Goal: Task Accomplishment & Management: Use online tool/utility

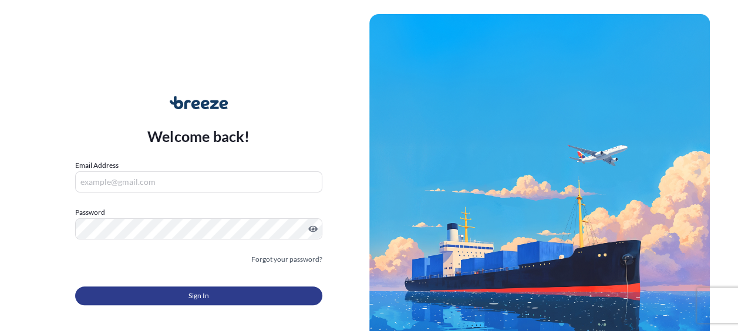
type input "[PERSON_NAME][EMAIL_ADDRESS][PERSON_NAME][DOMAIN_NAME]"
click at [269, 295] on button "Sign In" at bounding box center [198, 295] width 247 height 19
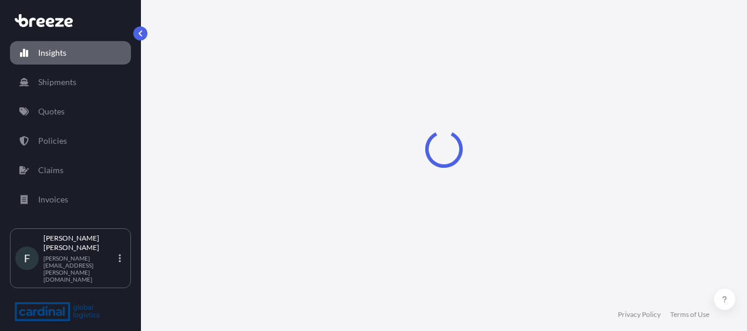
select select "2025"
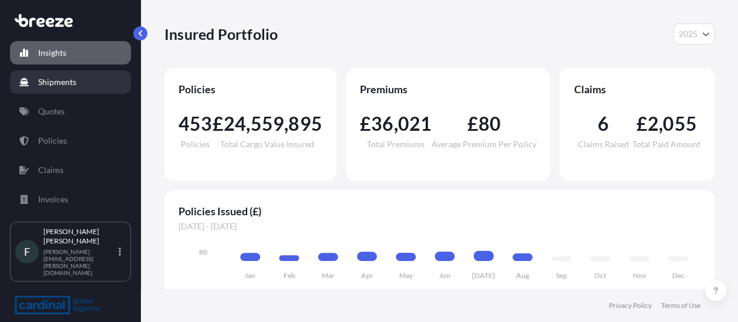
click at [69, 81] on p "Shipments" at bounding box center [57, 82] width 38 height 12
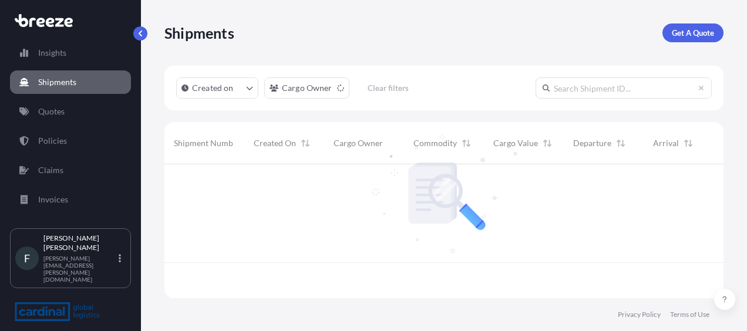
scroll to position [131, 549]
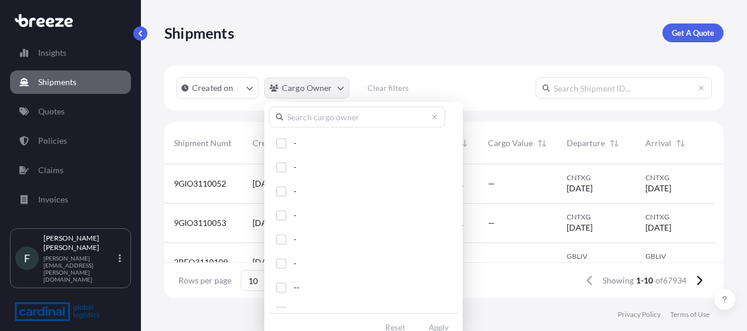
click at [339, 87] on html "Insights Shipments Quotes Policies Claims Invoices F [PERSON_NAME] [PERSON_NAME…" at bounding box center [373, 165] width 747 height 331
click at [328, 117] on input "text" at bounding box center [357, 116] width 176 height 21
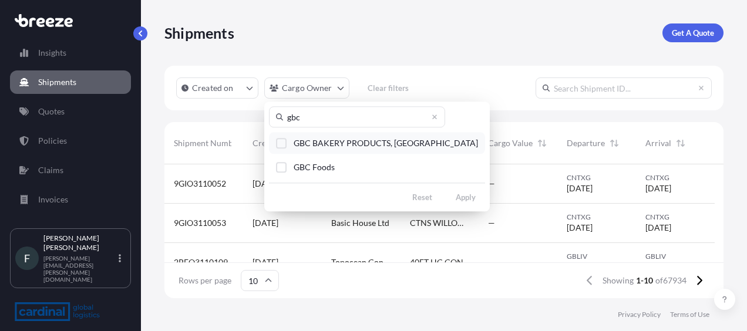
type input "gbc"
click at [281, 139] on div "Select Option" at bounding box center [281, 143] width 11 height 11
click at [282, 167] on div "Select Option" at bounding box center [281, 167] width 11 height 11
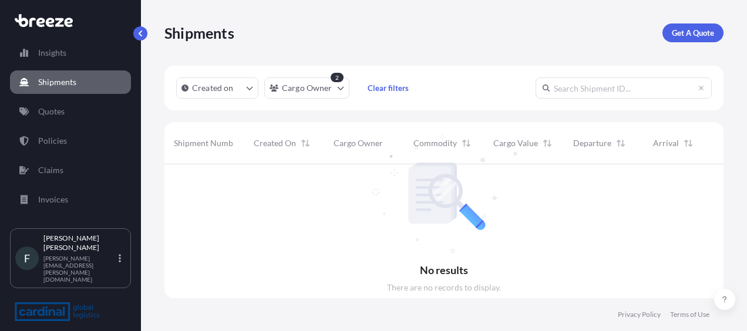
scroll to position [167, 549]
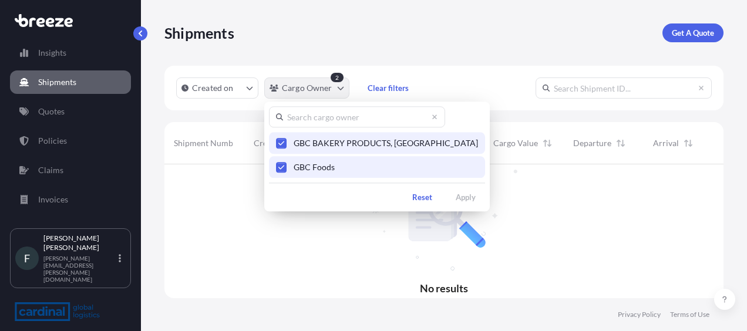
click at [331, 88] on html "Insights Shipments Quotes Policies Claims Invoices F [PERSON_NAME] [PERSON_NAME…" at bounding box center [373, 165] width 747 height 331
click at [434, 119] on icon at bounding box center [434, 116] width 7 height 7
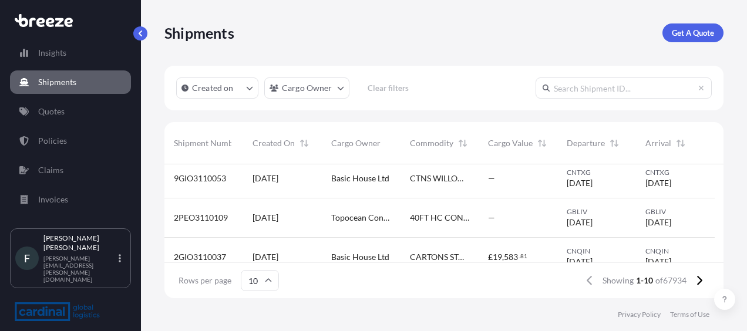
scroll to position [0, 0]
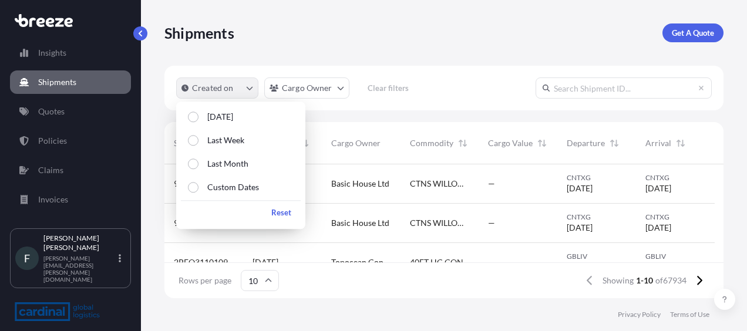
click at [247, 90] on icon "createdOn Filter options" at bounding box center [249, 88] width 7 height 7
click at [225, 190] on p "Custom Dates" at bounding box center [233, 187] width 52 height 12
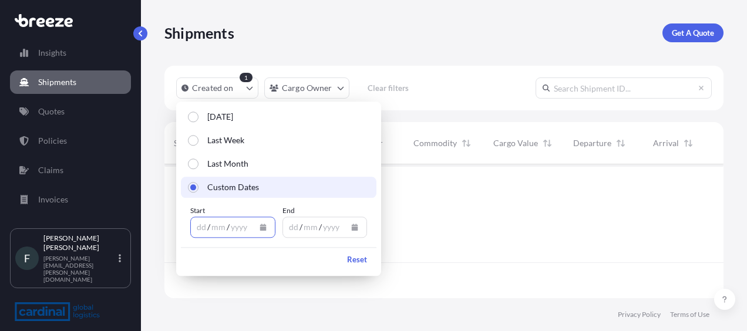
click at [261, 229] on icon "Calendar" at bounding box center [262, 227] width 6 height 7
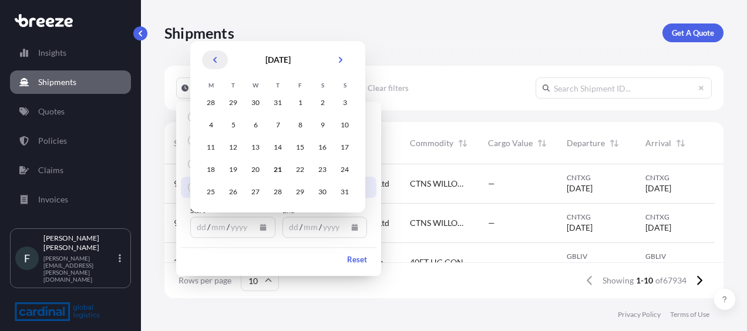
click at [217, 58] on icon "Previous" at bounding box center [214, 59] width 7 height 7
click at [212, 149] on div "14" at bounding box center [210, 147] width 21 height 21
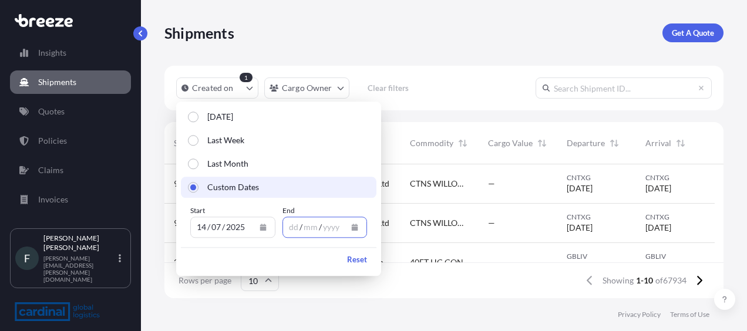
click at [357, 231] on button "Calendar" at bounding box center [354, 227] width 19 height 19
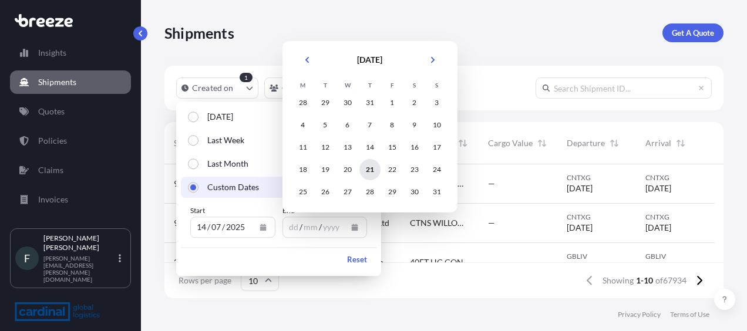
click at [365, 167] on div "21" at bounding box center [369, 169] width 21 height 21
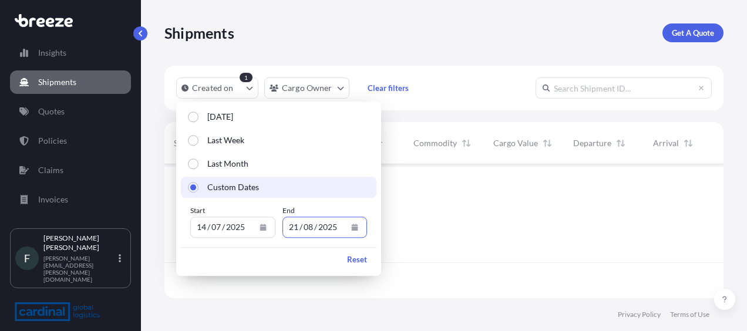
scroll to position [167, 549]
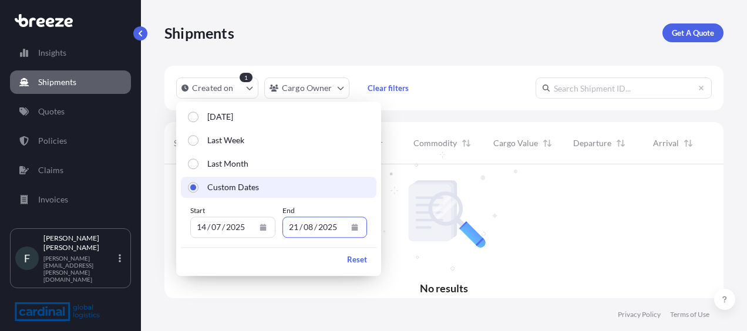
click at [452, 53] on div "Shipments Get A Quote" at bounding box center [443, 33] width 559 height 66
